Goal: Transaction & Acquisition: Purchase product/service

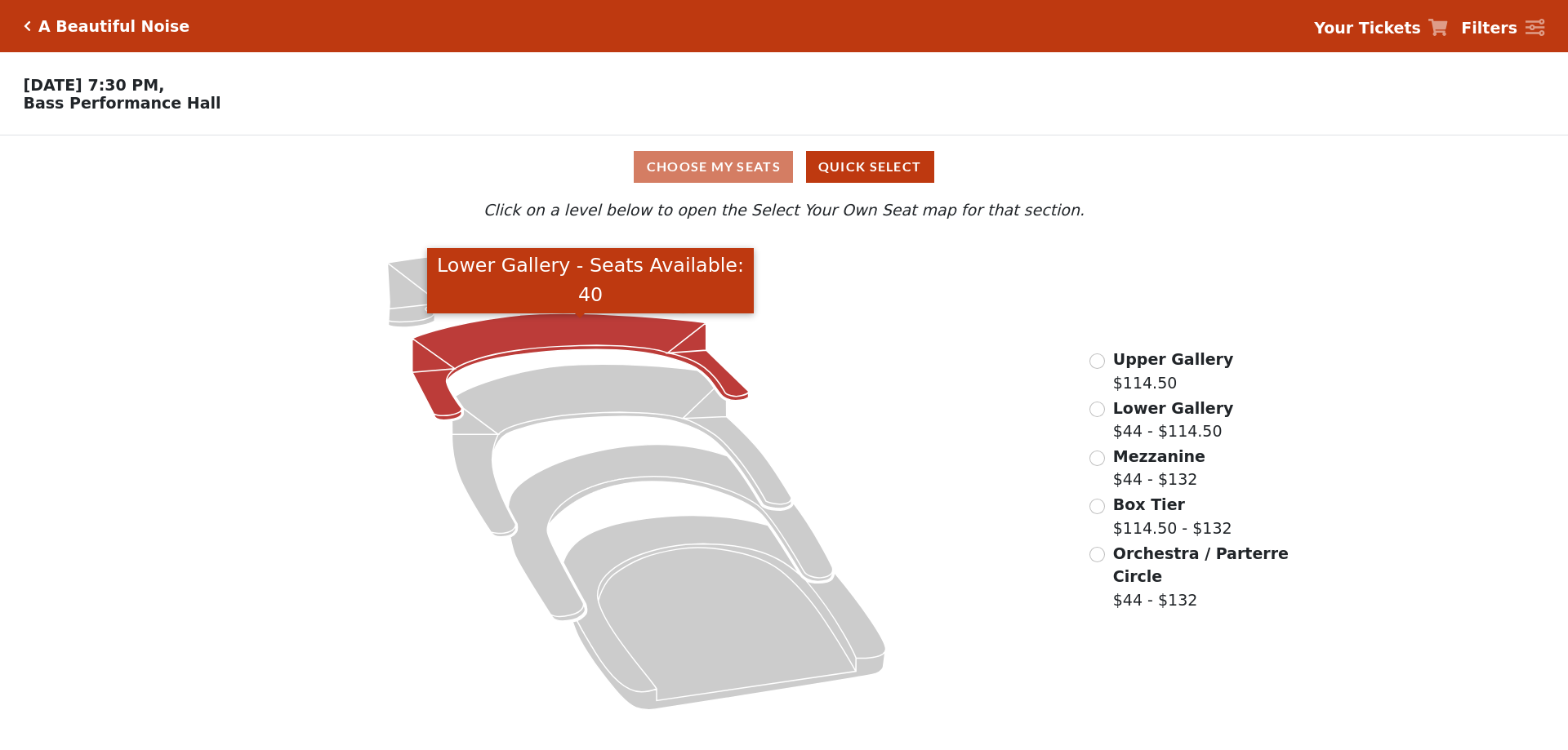
click at [575, 334] on icon "Lower Gallery - Seats Available: 40" at bounding box center [580, 367] width 336 height 107
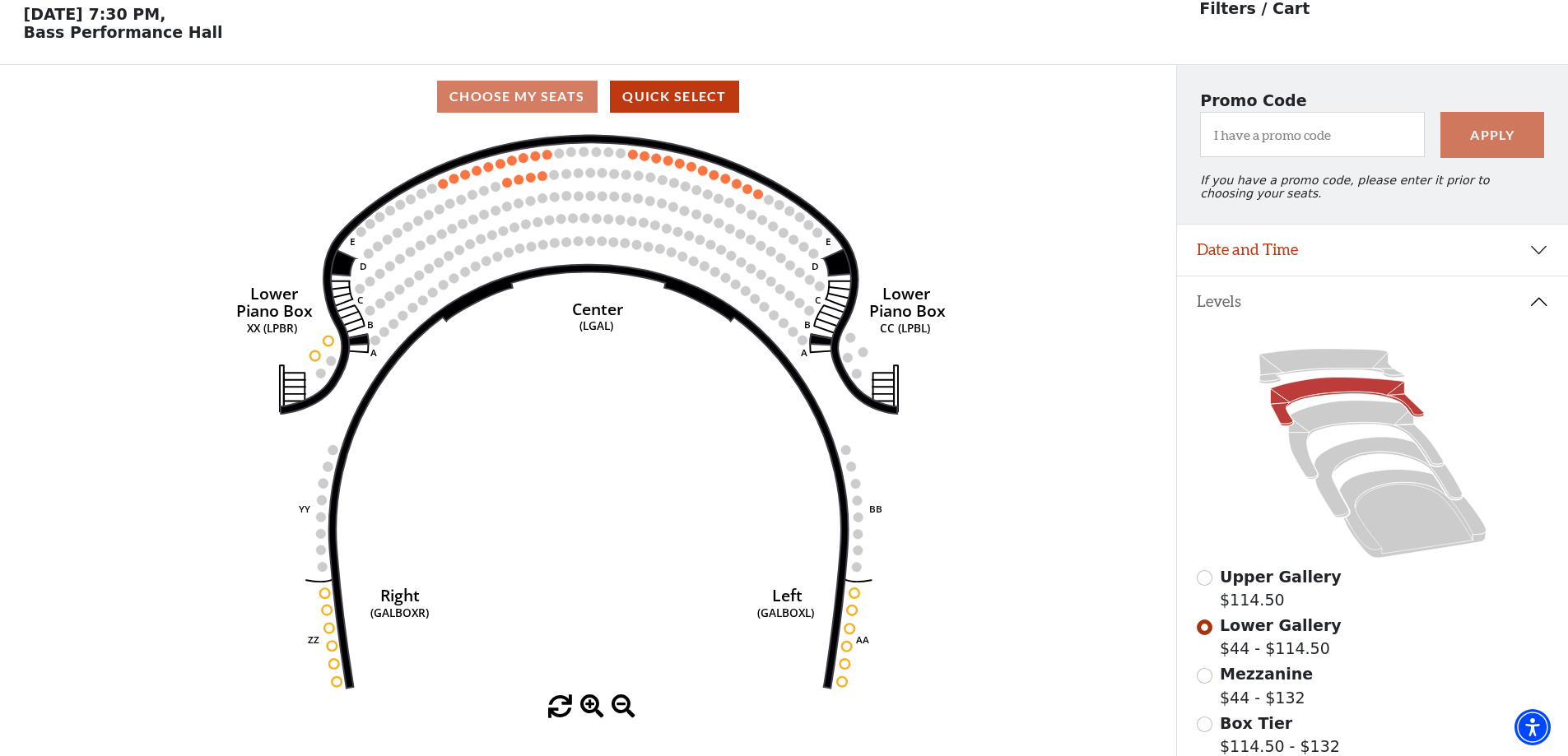
scroll to position [77, 0]
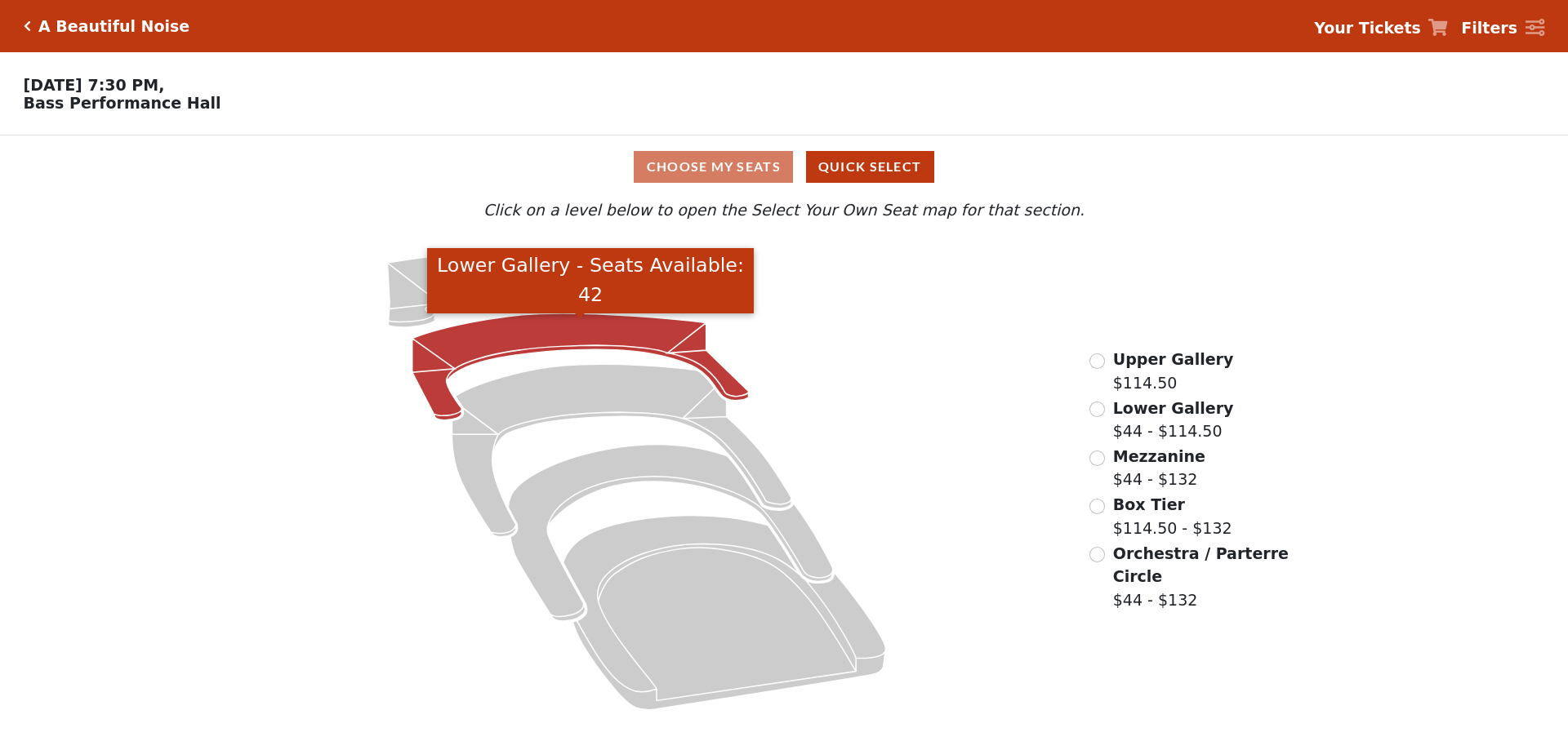
click at [555, 347] on icon "Lower Gallery - Seats Available: 42" at bounding box center [580, 367] width 336 height 107
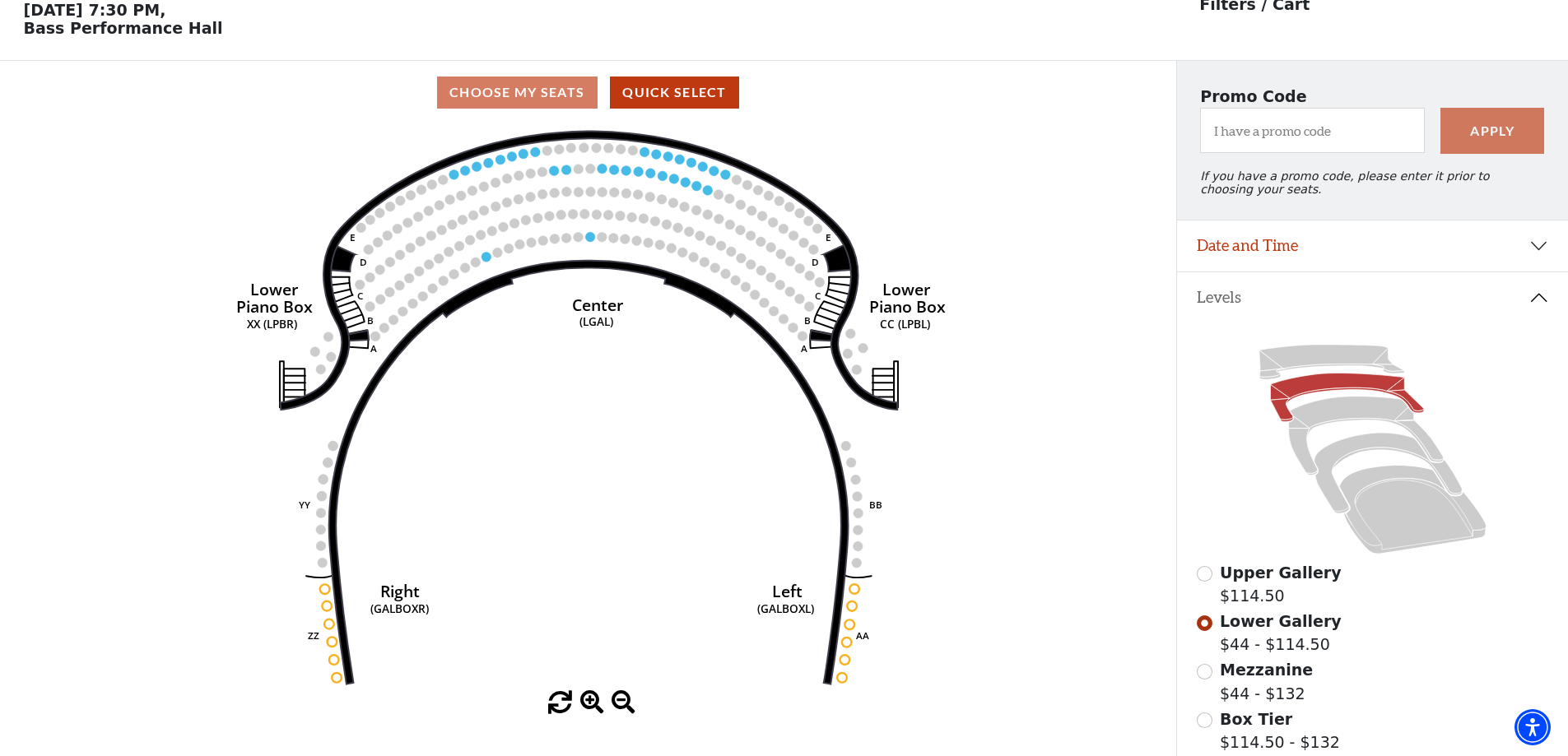
scroll to position [77, 0]
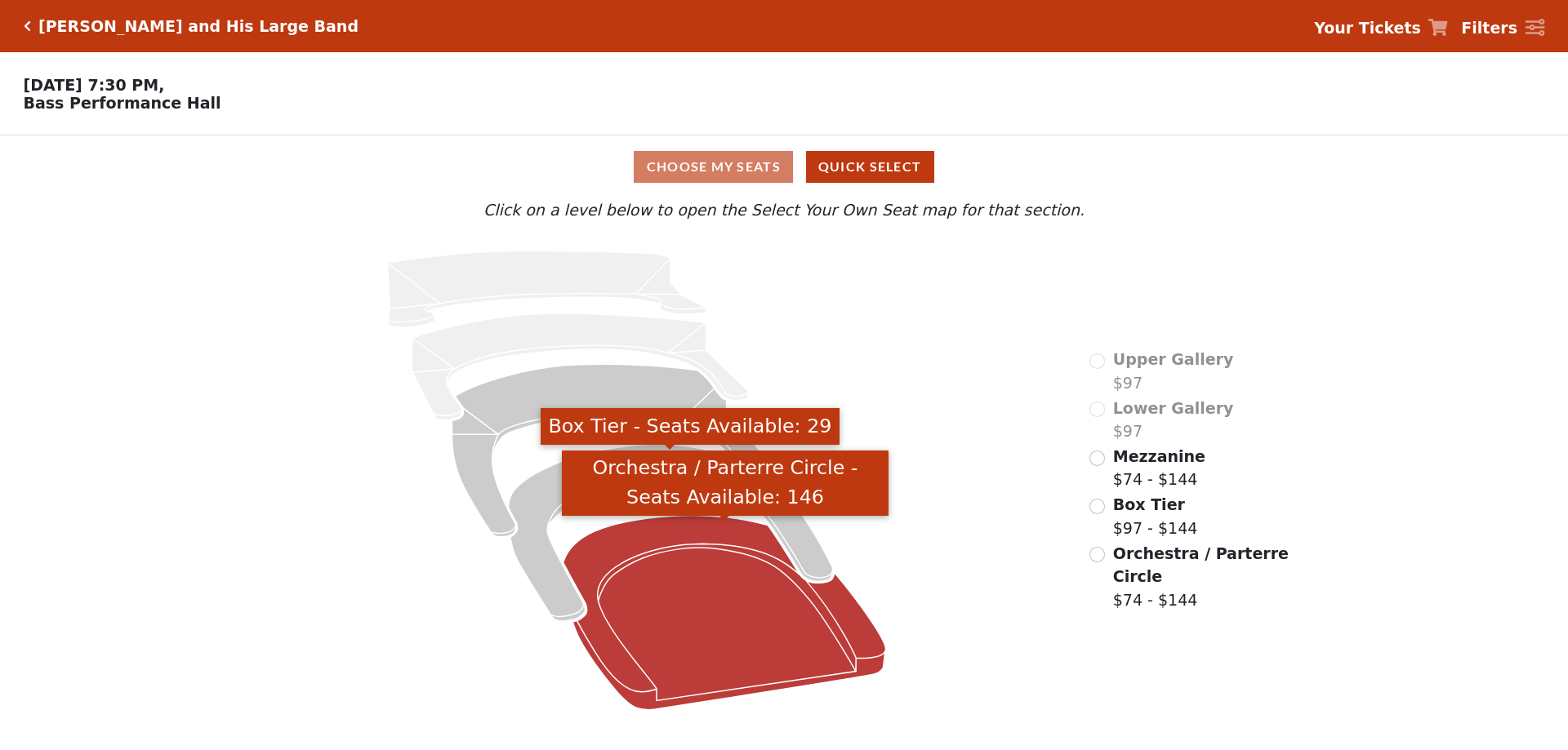
click at [682, 599] on icon "Orchestra / Parterre Circle - Seats Available: 146" at bounding box center [724, 613] width 322 height 194
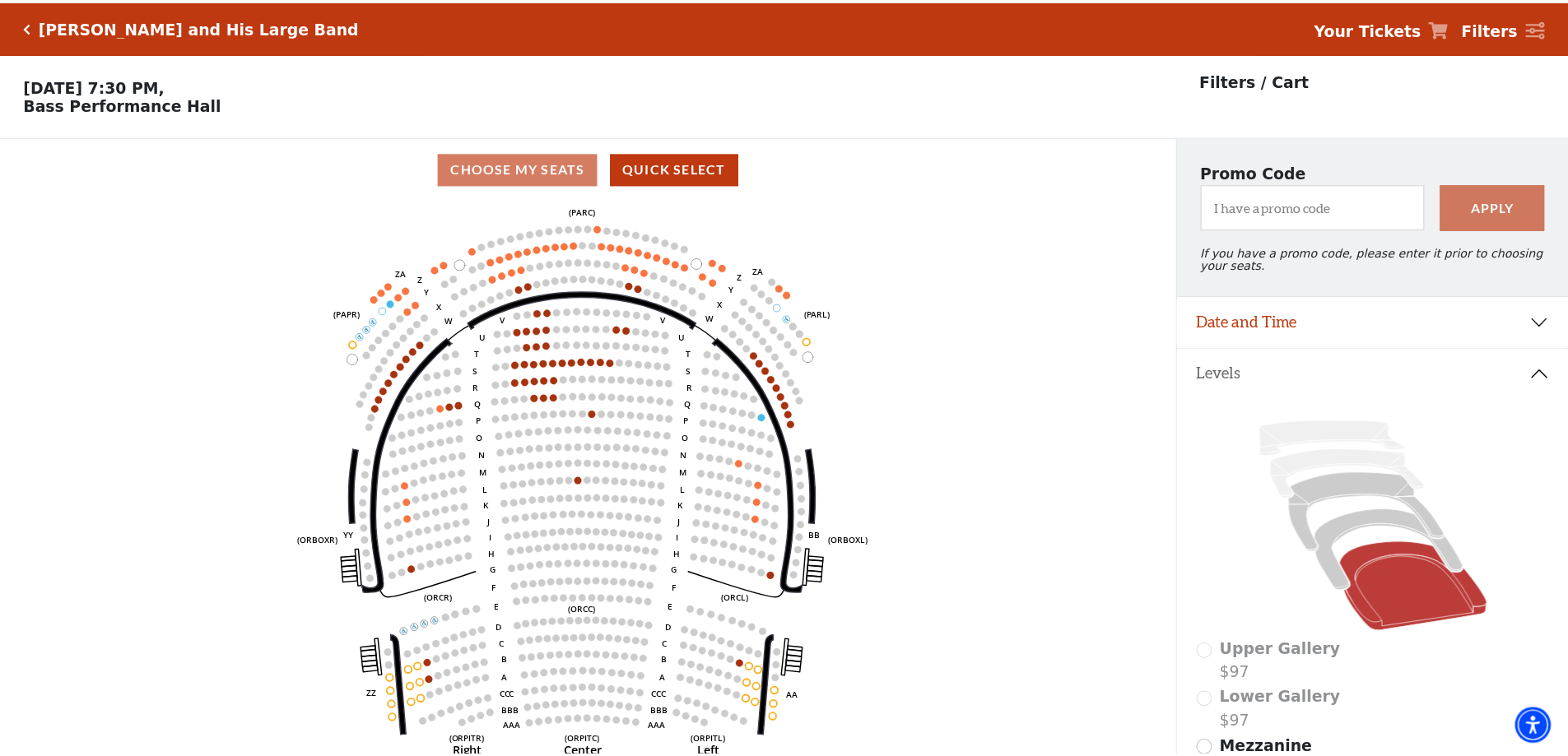
scroll to position [77, 0]
